Goal: Task Accomplishment & Management: Manage account settings

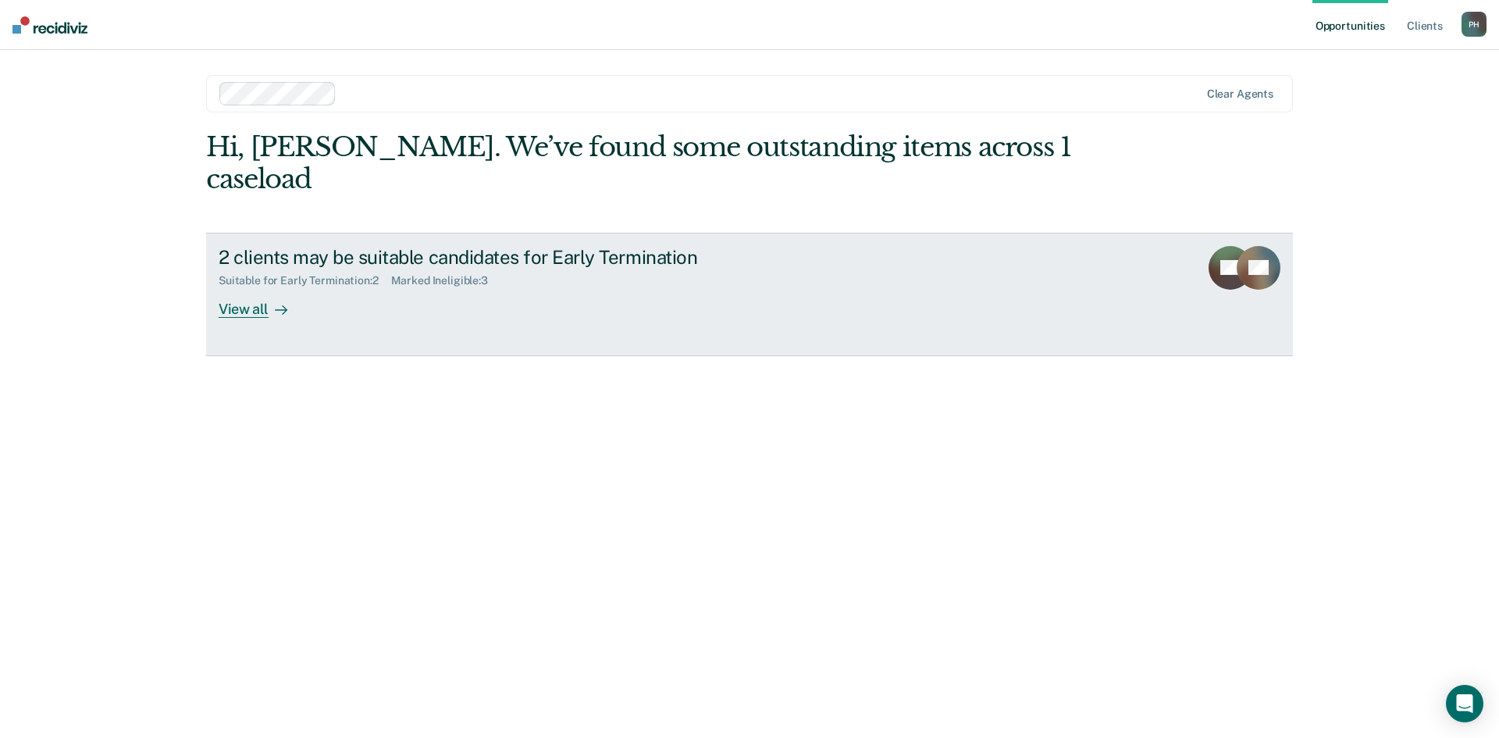
click at [276, 304] on icon at bounding box center [281, 310] width 12 height 12
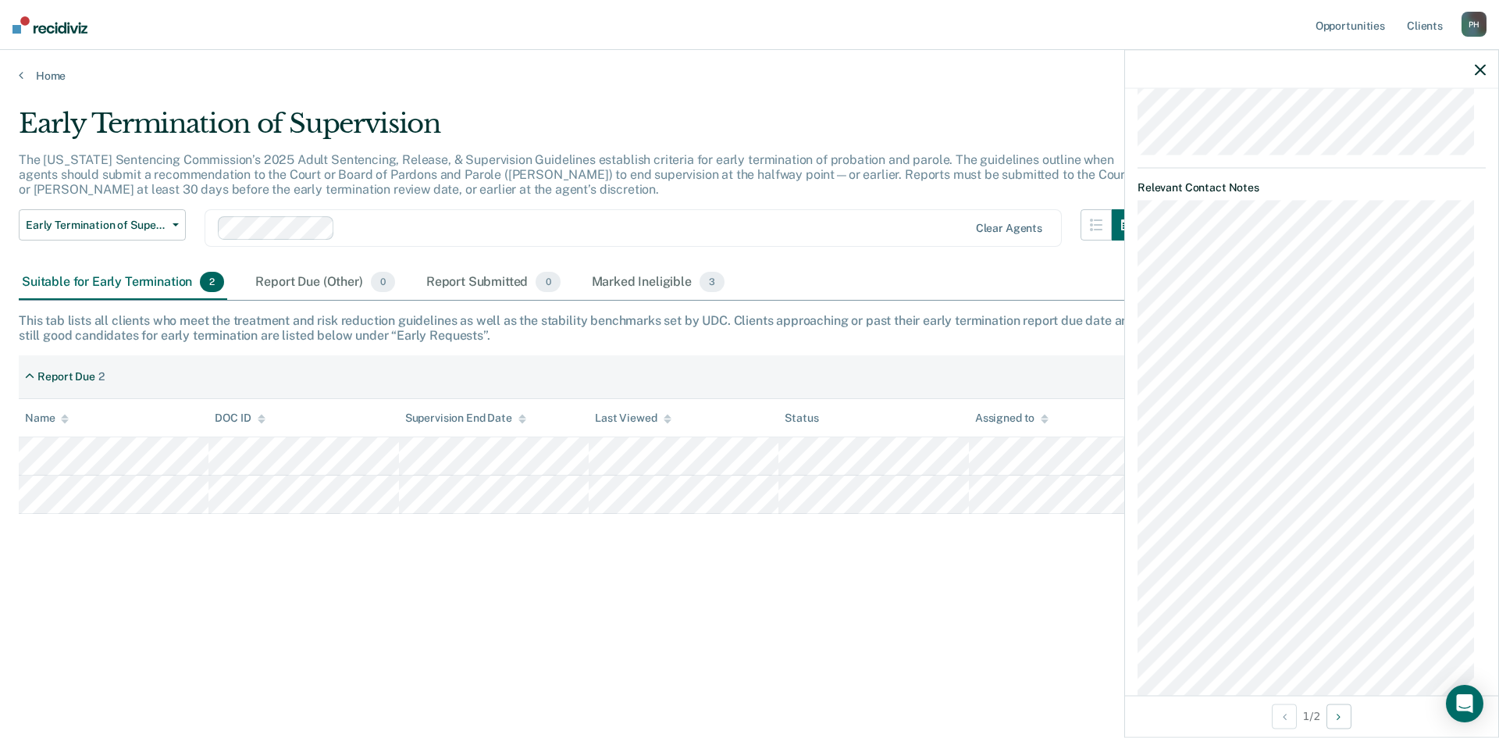
scroll to position [756, 0]
click at [1283, 713] on icon "Previous Opportunity" at bounding box center [1285, 716] width 4 height 11
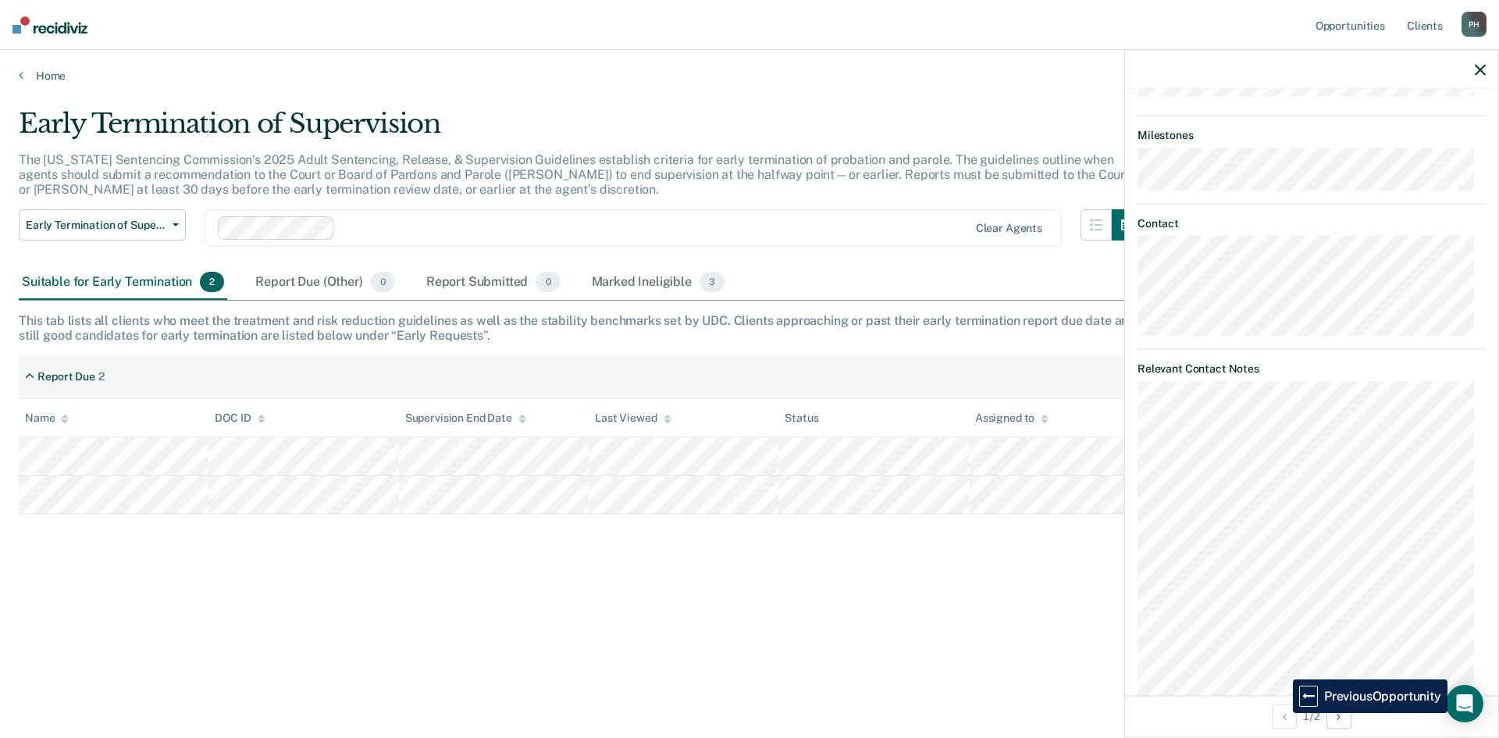
scroll to position [937, 0]
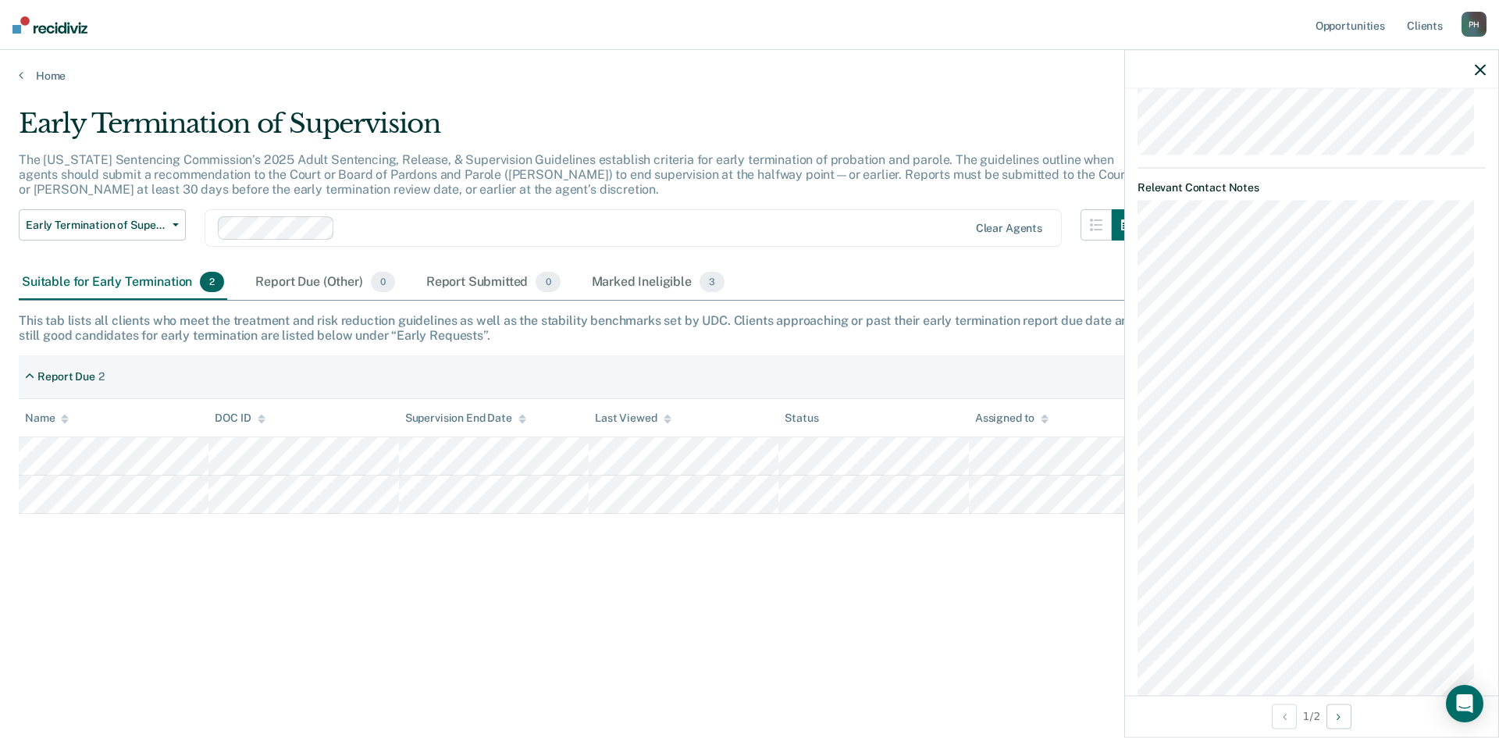
click at [1020, 692] on main "Early Termination of Supervision The [US_STATE] Sentencing Commission’s 2025 Ad…" at bounding box center [749, 408] width 1499 height 651
click at [1488, 69] on div at bounding box center [1311, 69] width 373 height 39
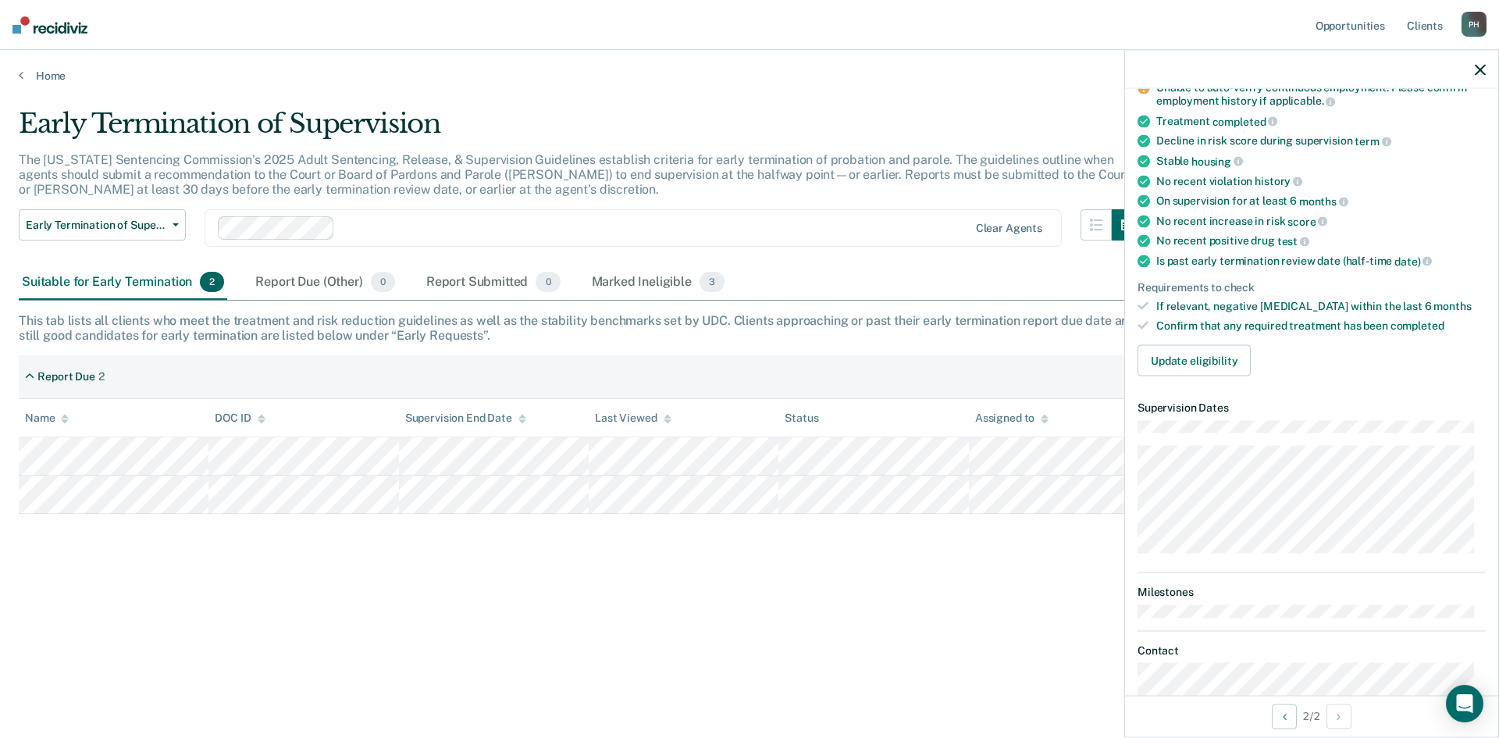
click at [1470, 70] on div at bounding box center [1311, 69] width 373 height 39
click at [1478, 70] on icon "button" at bounding box center [1480, 69] width 11 height 11
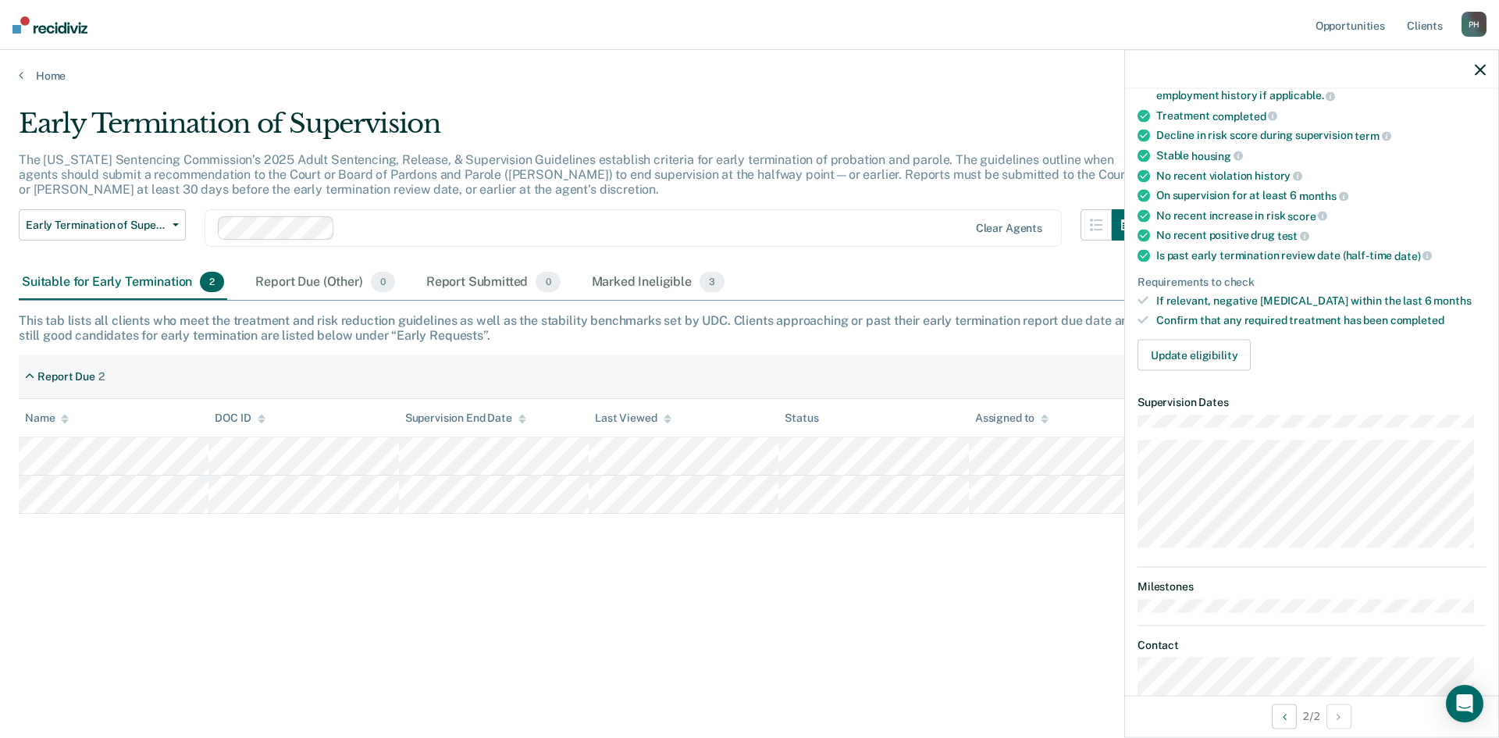
scroll to position [156, 0]
click at [1217, 355] on button "Update eligibility" at bounding box center [1194, 351] width 113 height 31
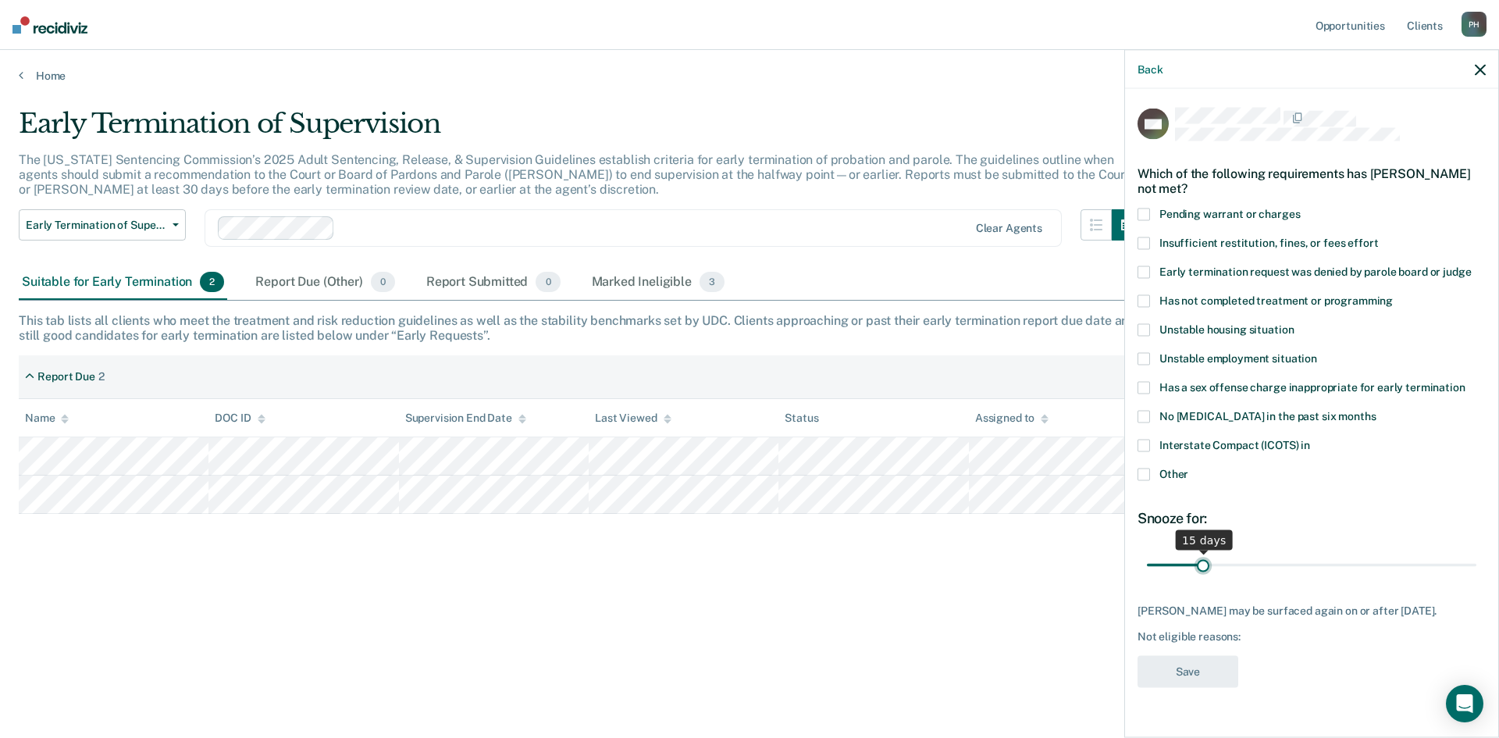
drag, startPoint x: 1247, startPoint y: 563, endPoint x: 1203, endPoint y: 567, distance: 44.7
type input "15"
click at [1203, 567] on input "range" at bounding box center [1312, 564] width 330 height 27
click at [1150, 475] on label "Other" at bounding box center [1312, 476] width 348 height 16
click at [1189, 468] on input "Other" at bounding box center [1189, 468] width 0 height 0
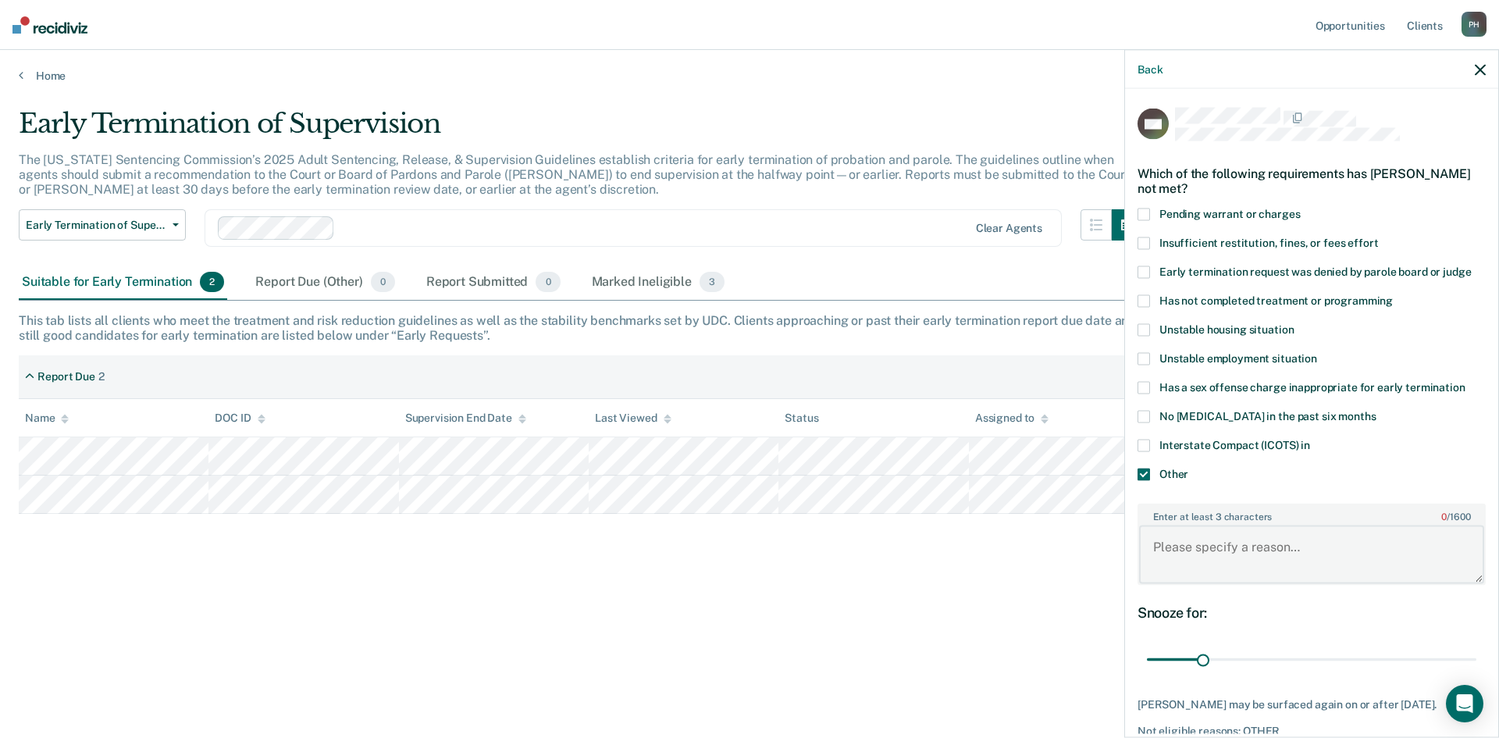
click at [1190, 551] on textarea "Enter at least 3 characters 0 / 1600" at bounding box center [1311, 555] width 345 height 58
type textarea "Court fines, Paying on 09/05 or 09/08"
click at [1303, 641] on div "Snooze for: 15 days" at bounding box center [1312, 639] width 348 height 70
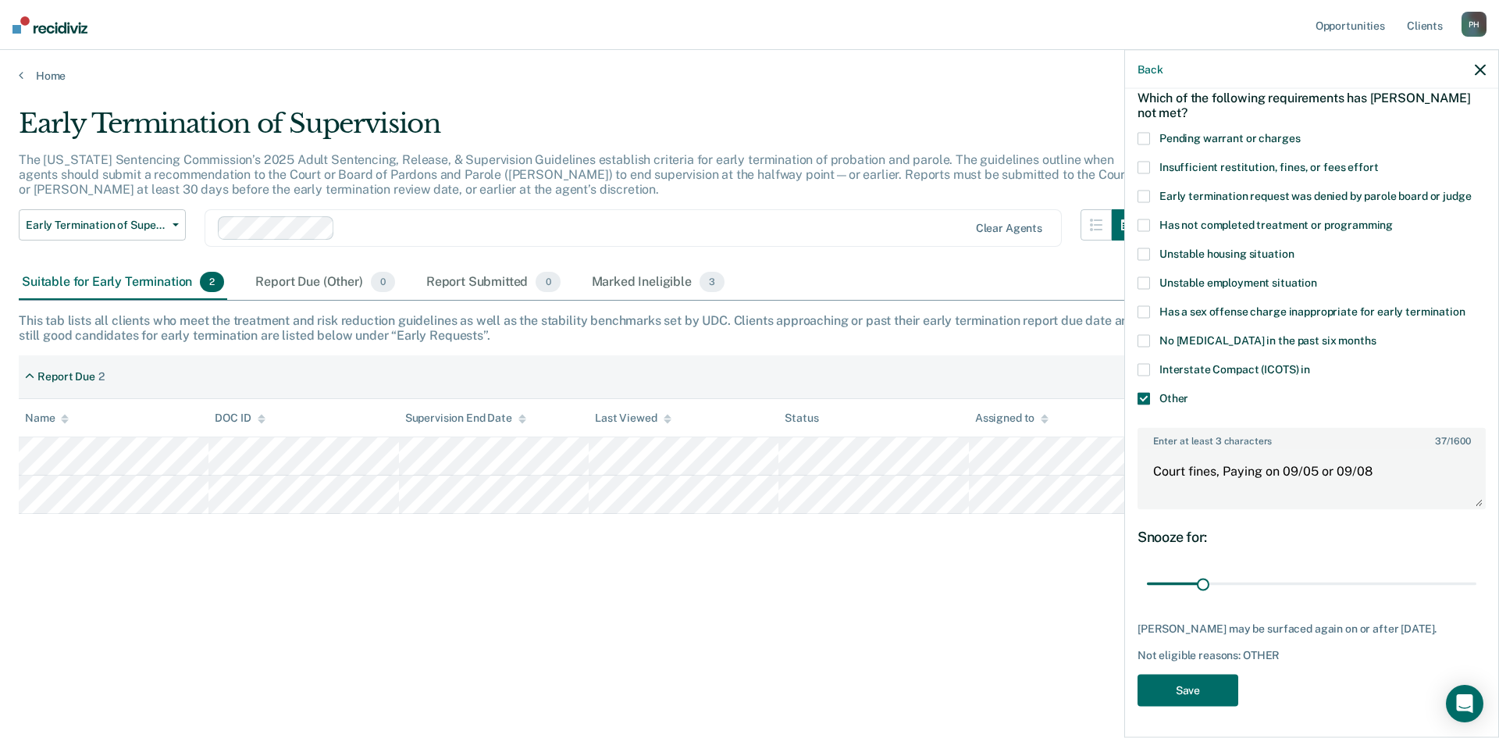
scroll to position [87, 0]
click at [1175, 698] on button "Save" at bounding box center [1188, 690] width 101 height 32
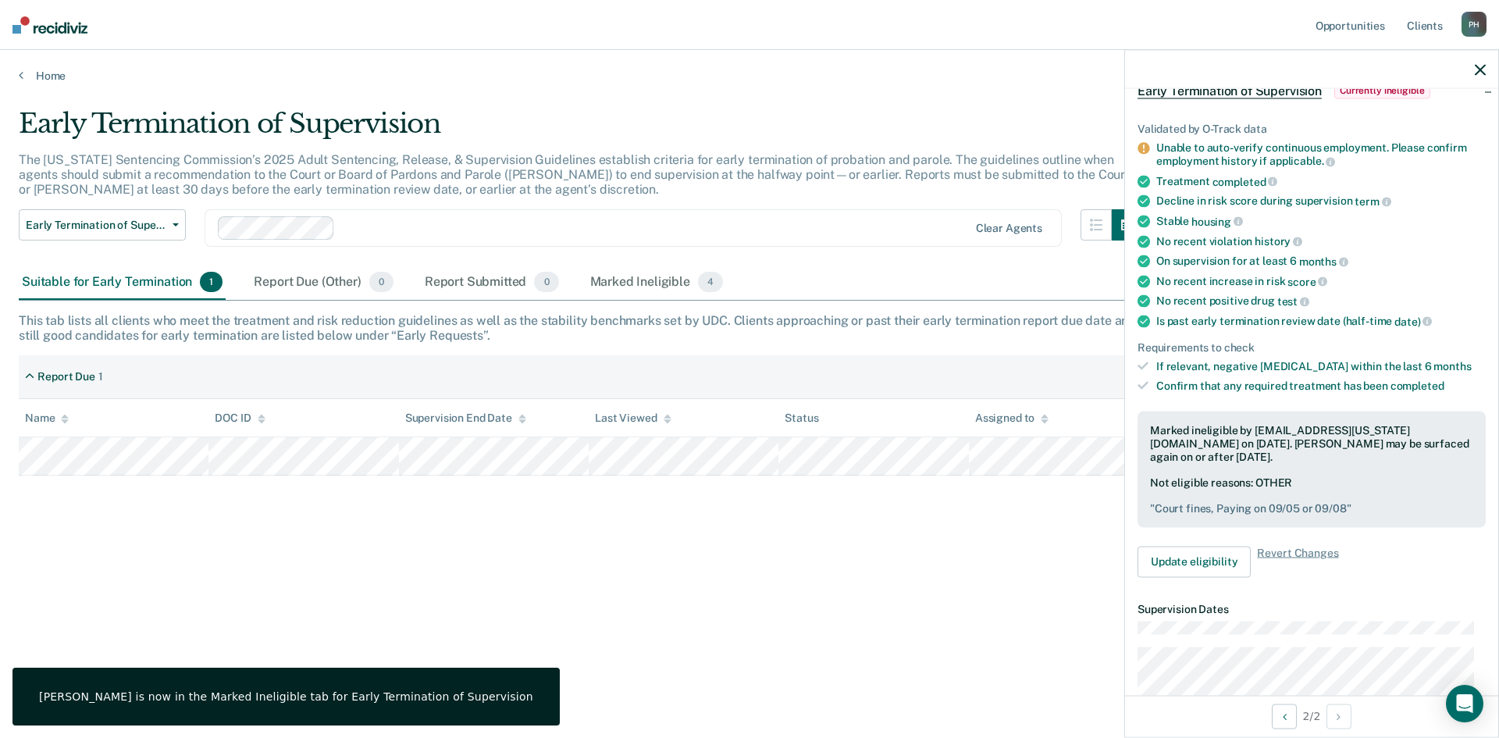
click at [679, 552] on div "Early Termination of Supervision The [US_STATE] Sentencing Commission’s 2025 Ad…" at bounding box center [750, 364] width 1462 height 513
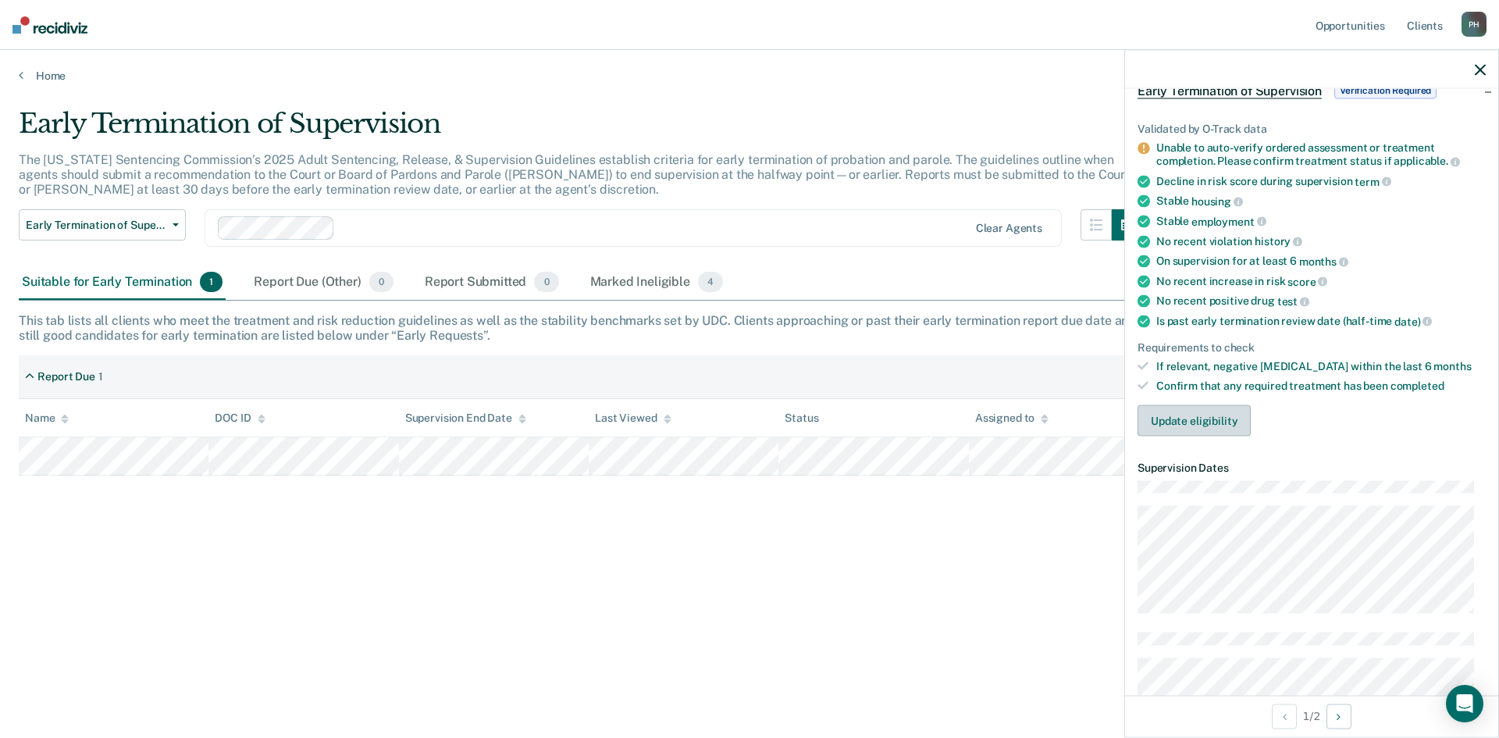
click at [1207, 415] on button "Update eligibility" at bounding box center [1194, 420] width 113 height 31
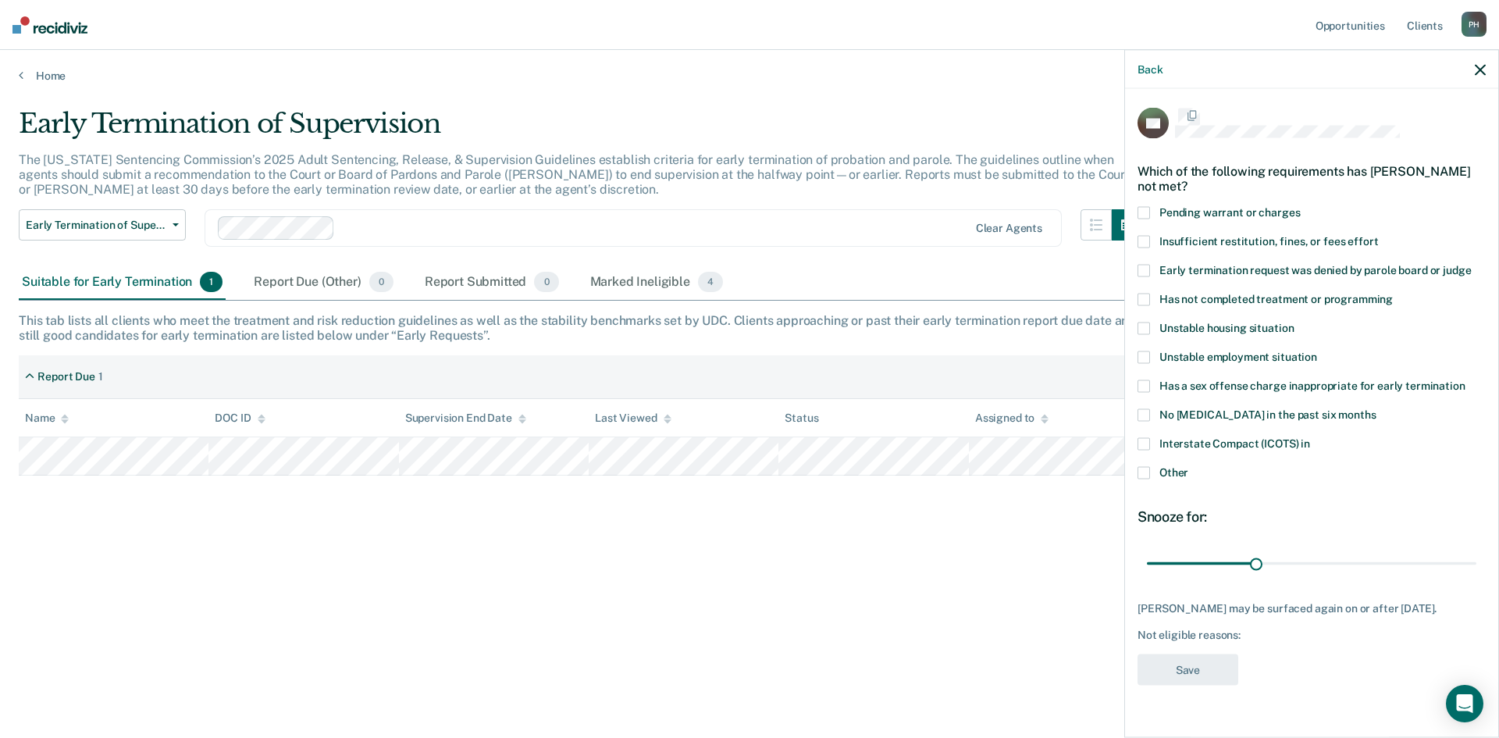
scroll to position [0, 0]
click at [1148, 476] on span at bounding box center [1144, 474] width 12 height 12
click at [1189, 468] on input "Other" at bounding box center [1189, 468] width 0 height 0
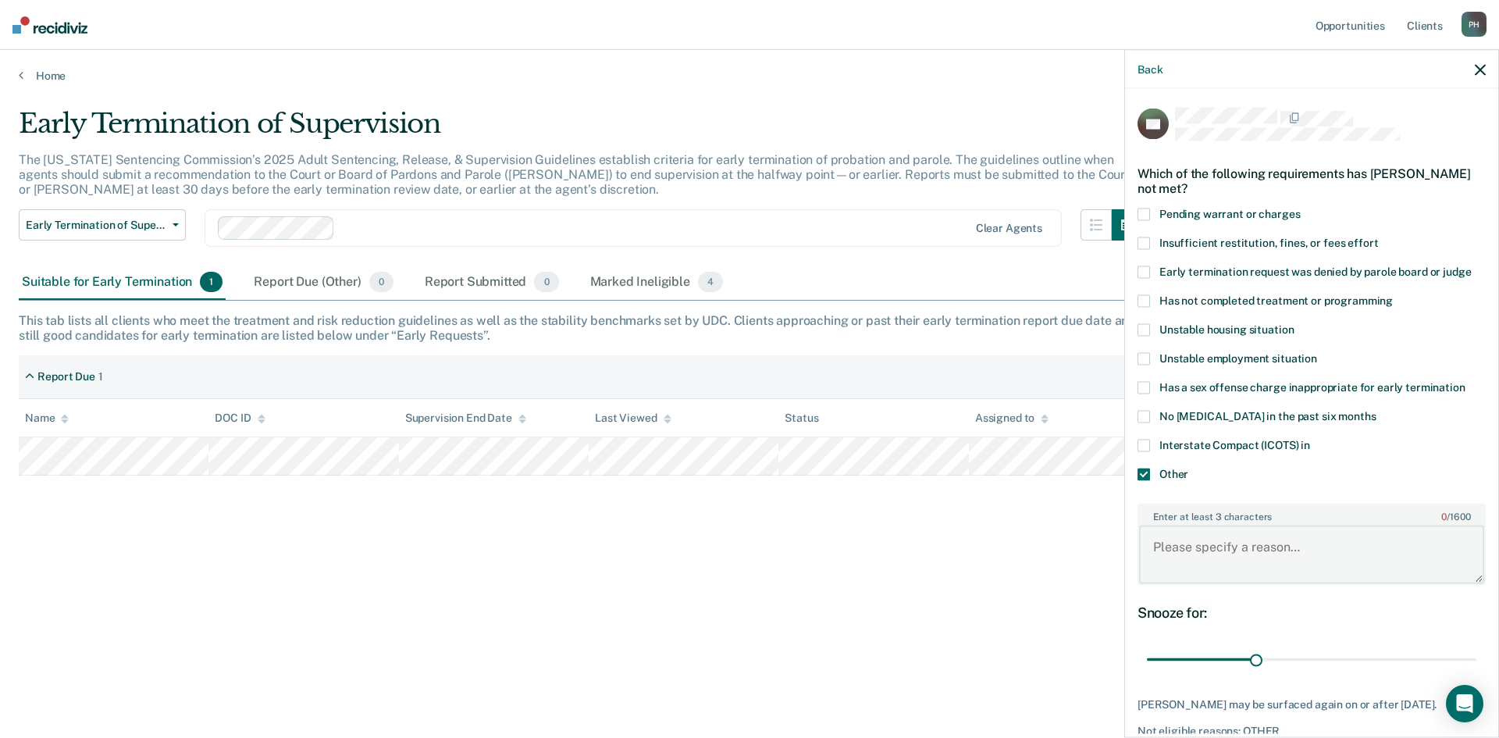
click at [1196, 561] on textarea "Enter at least 3 characters 0 / 1600" at bounding box center [1311, 555] width 345 height 58
type textarea "He has one more month of aftercare in treatment before successful completion."
click at [1403, 620] on div "Snooze for: 30 days" at bounding box center [1312, 639] width 348 height 70
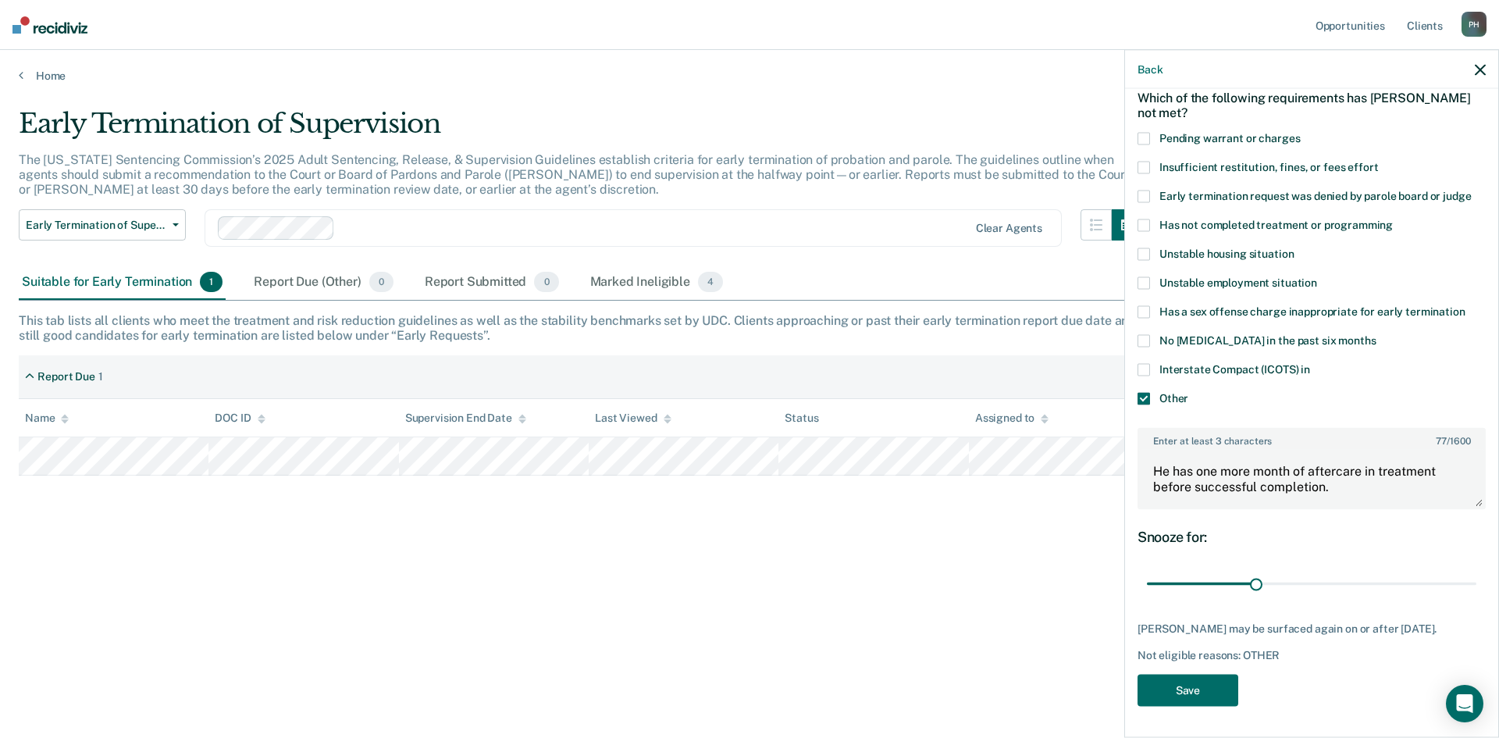
scroll to position [87, 0]
click at [1171, 693] on button "Save" at bounding box center [1188, 690] width 101 height 32
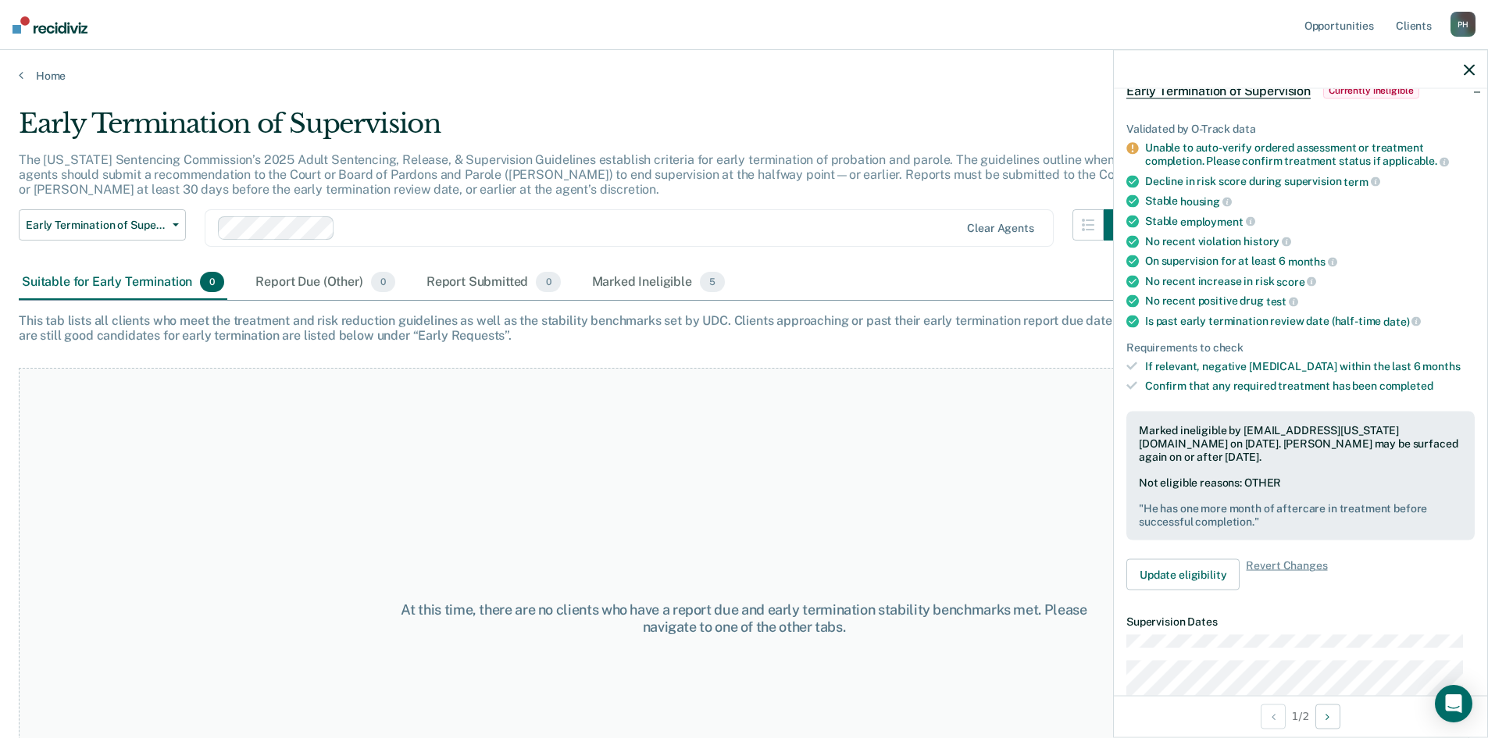
click at [579, 459] on div "At this time, there are no clients who have a report due and early termination …" at bounding box center [744, 618] width 1450 height 501
click at [1465, 73] on icon "button" at bounding box center [1468, 69] width 11 height 11
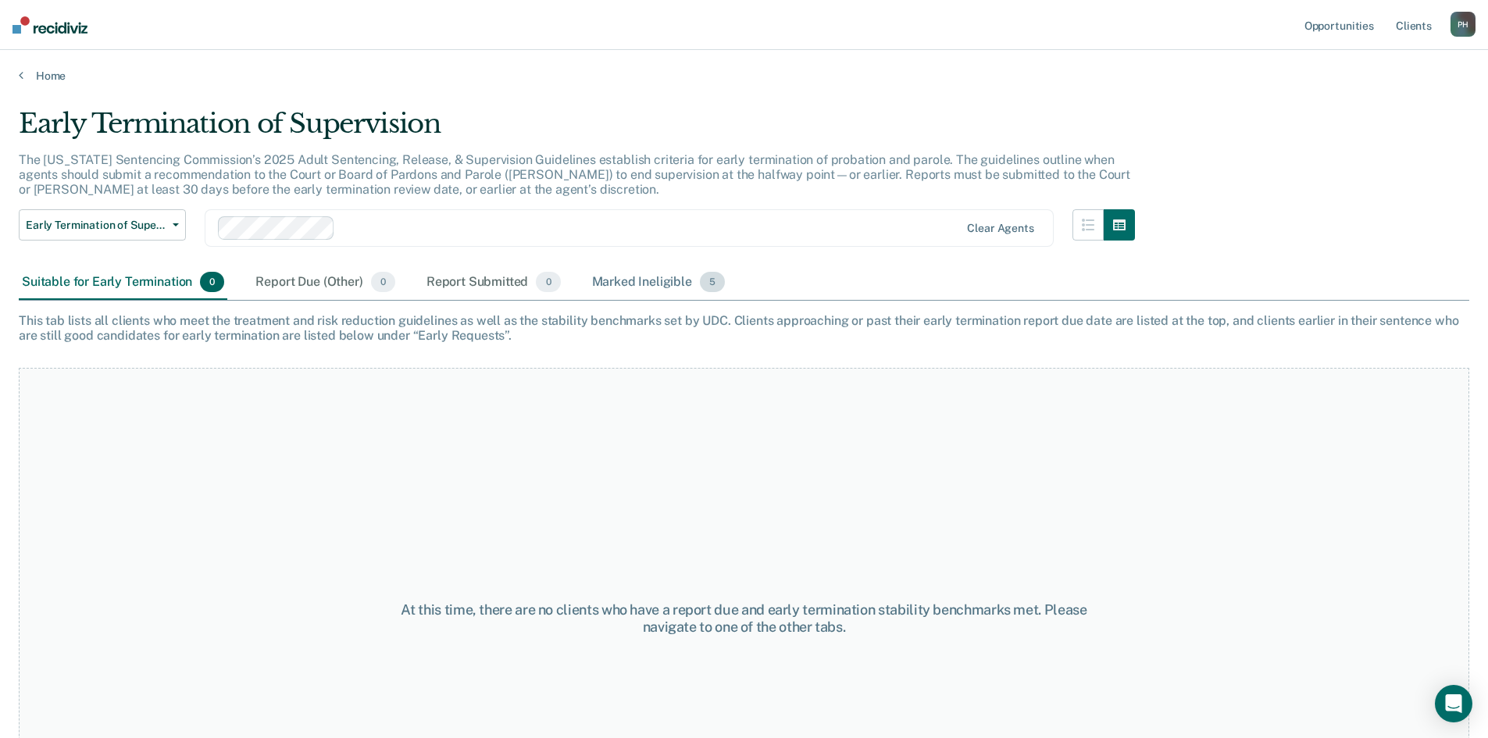
click at [660, 276] on div "Marked Ineligible 5" at bounding box center [659, 283] width 140 height 34
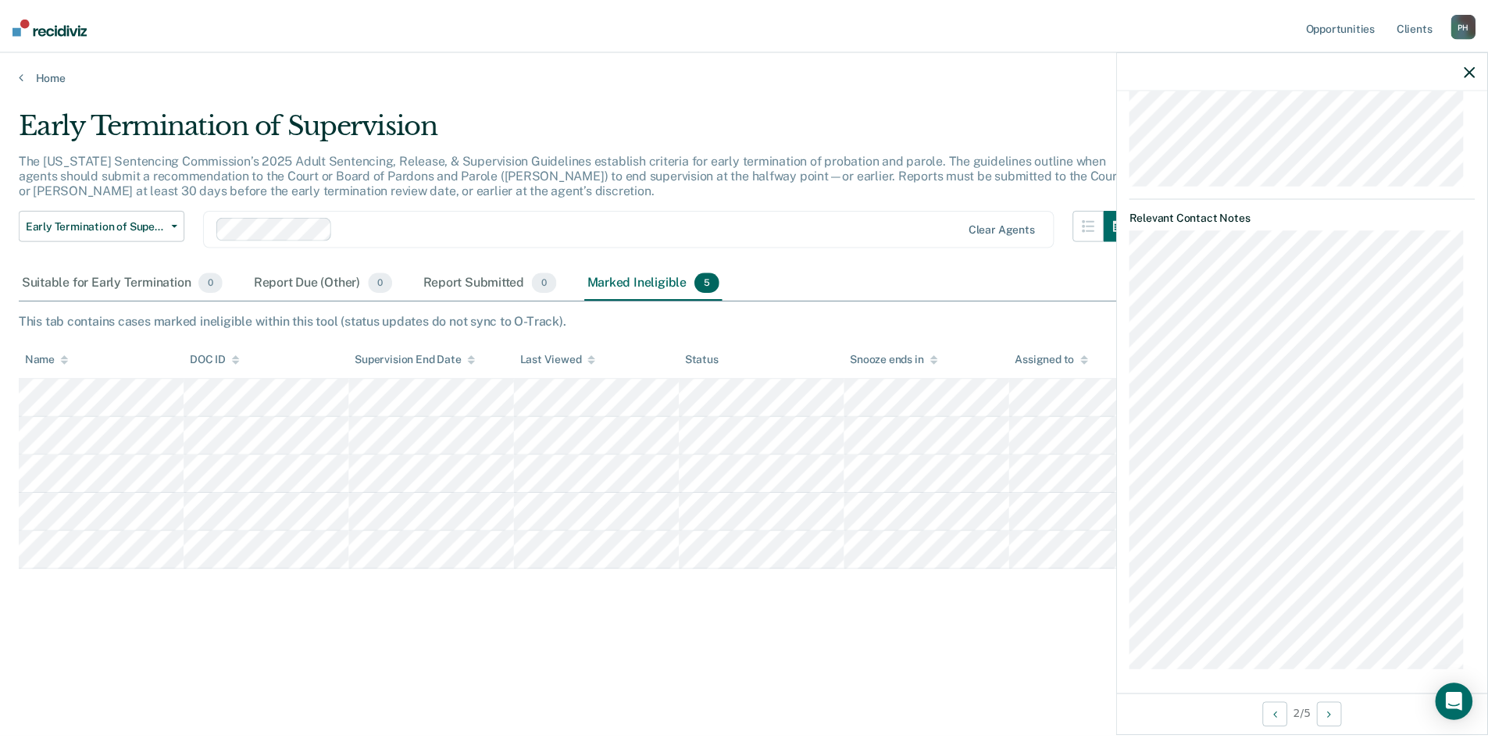
scroll to position [808, 0]
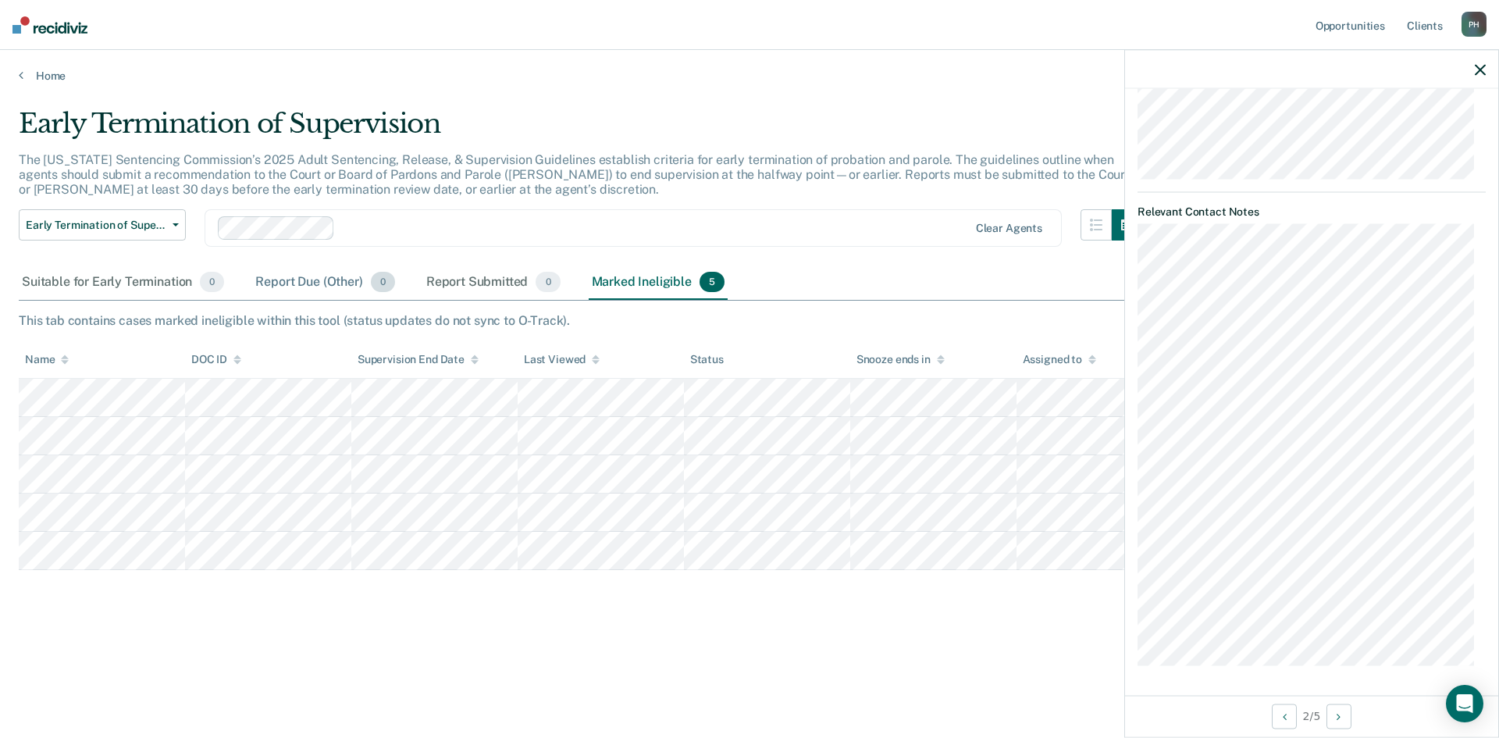
click at [315, 273] on div "Report Due (Other) 0" at bounding box center [324, 283] width 145 height 34
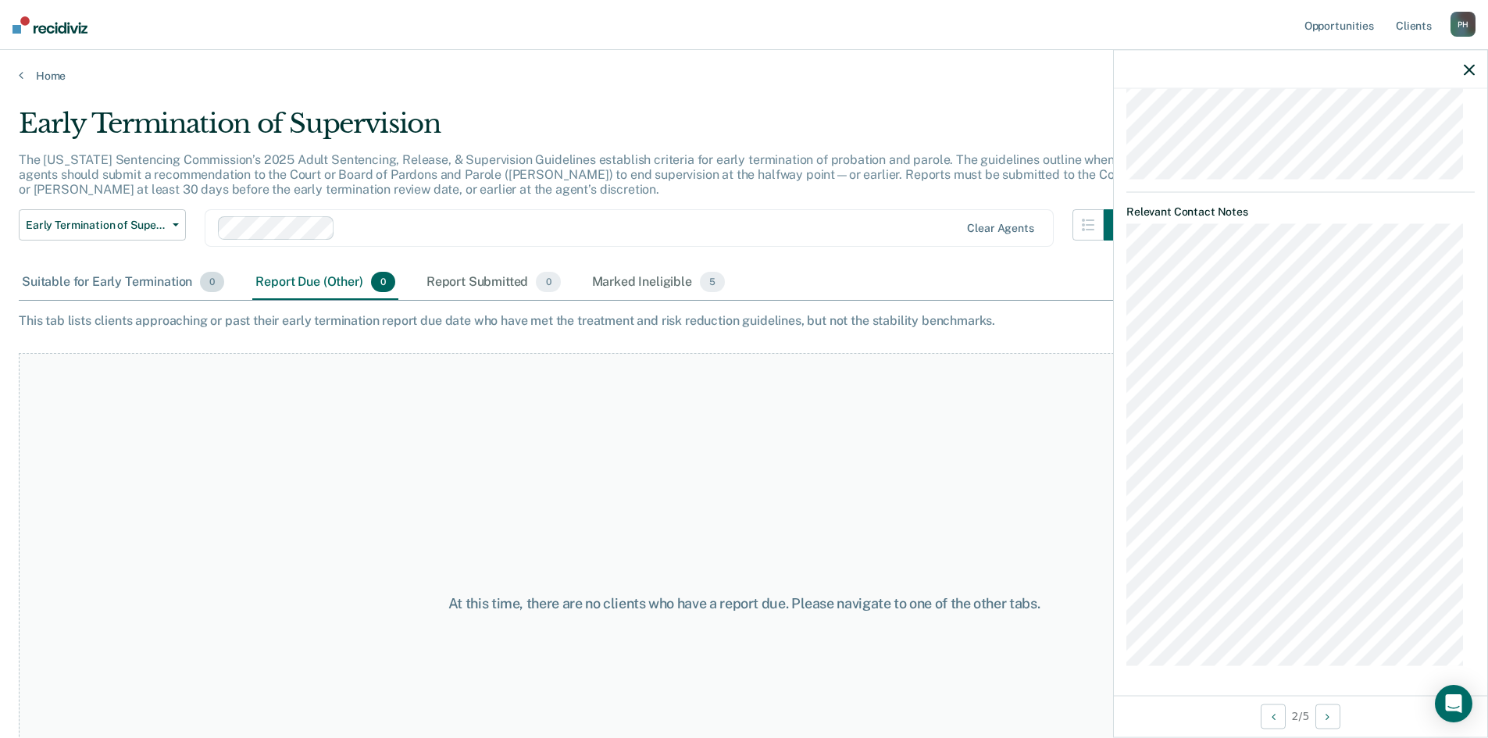
click at [166, 266] on div "Suitable for Early Termination 0" at bounding box center [123, 283] width 209 height 34
